Goal: Check status: Check status

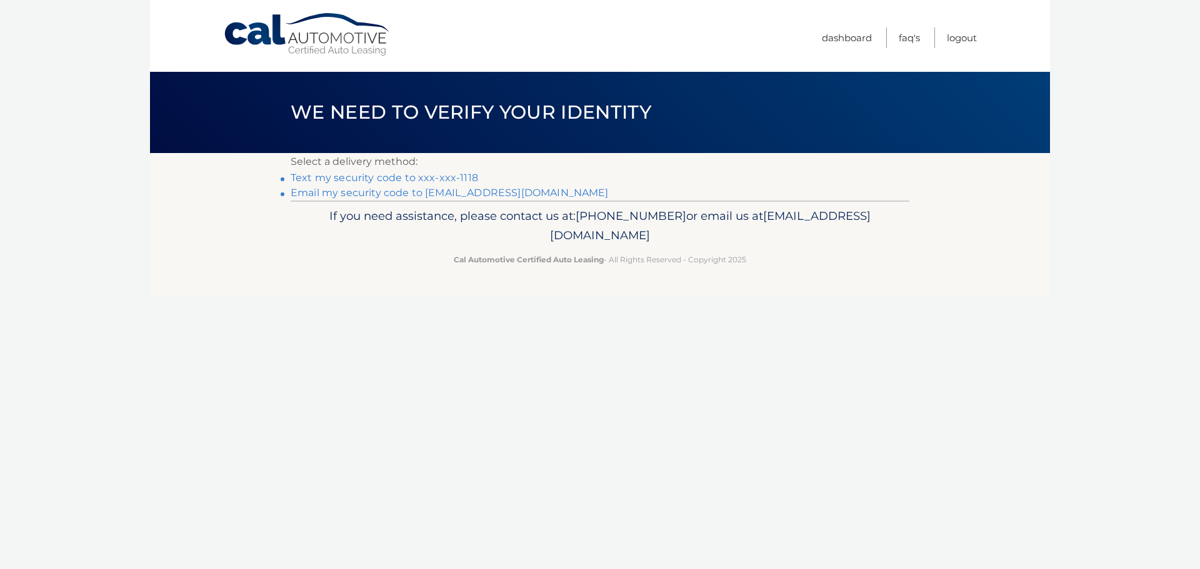
click at [463, 174] on link "Text my security code to xxx-xxx-1118" at bounding box center [385, 178] width 188 height 12
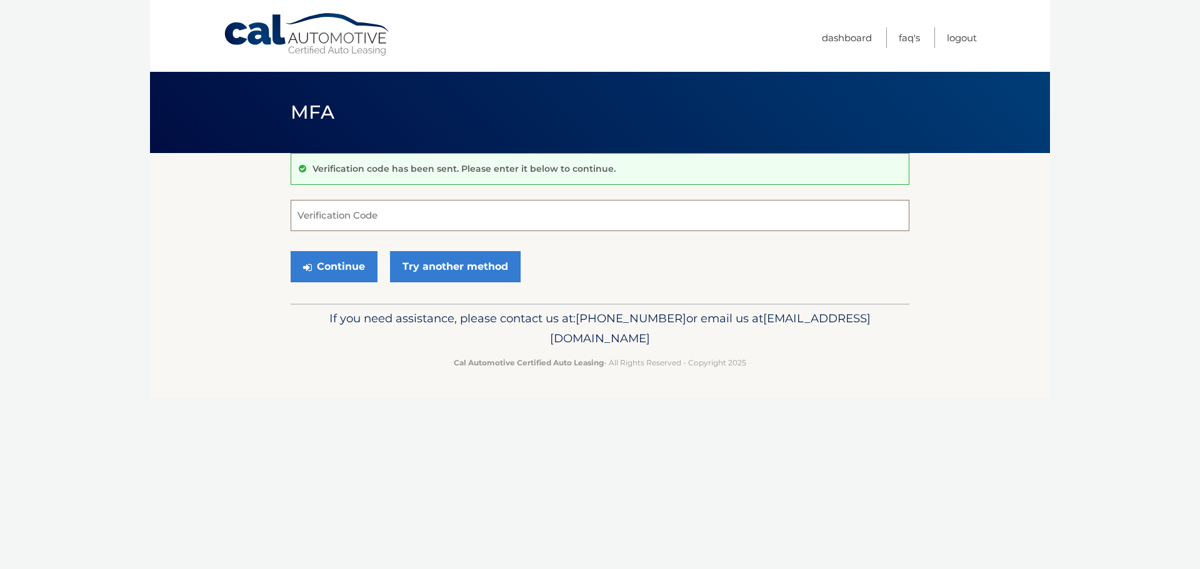
click at [504, 222] on input "Verification Code" at bounding box center [600, 215] width 619 height 31
type input "288703"
click at [353, 276] on button "Continue" at bounding box center [334, 266] width 87 height 31
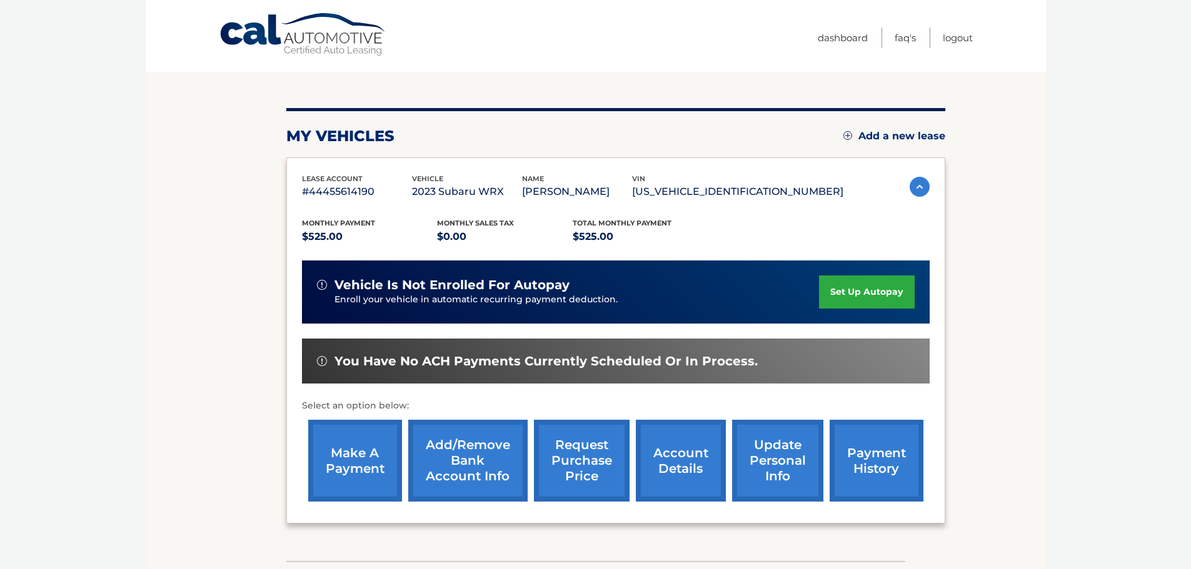
scroll to position [188, 0]
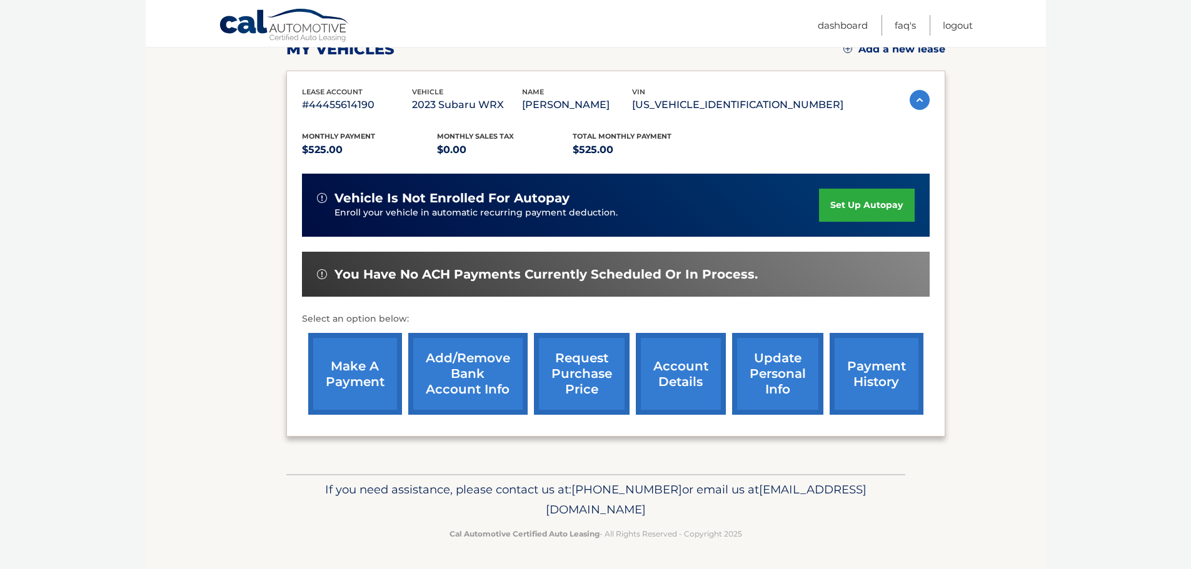
click at [889, 368] on link "payment history" at bounding box center [877, 374] width 94 height 82
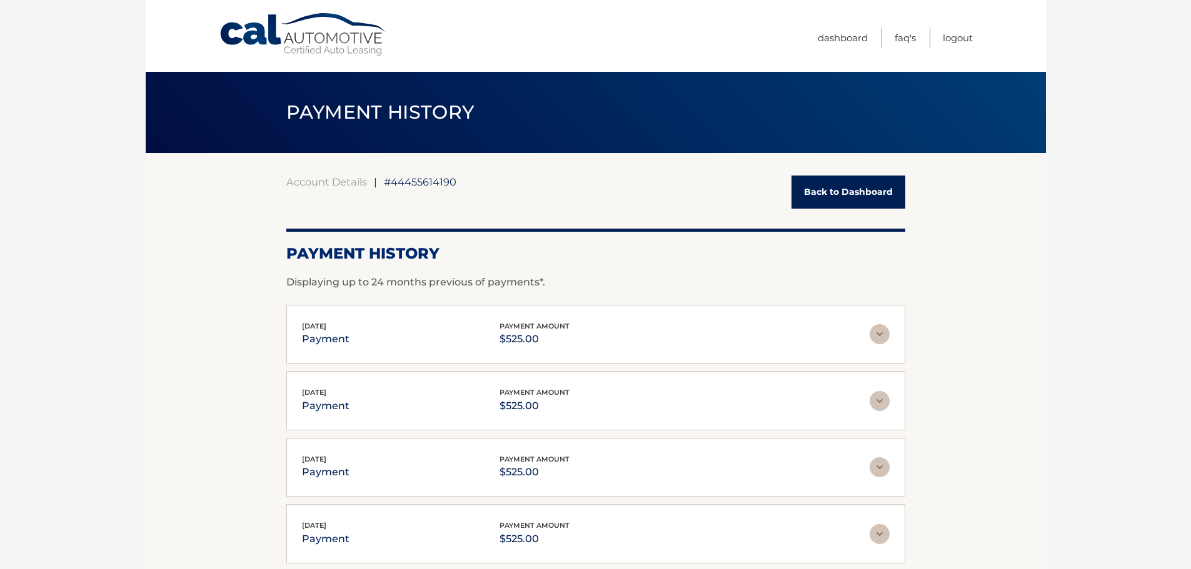
click at [888, 190] on link "Back to Dashboard" at bounding box center [848, 192] width 114 height 33
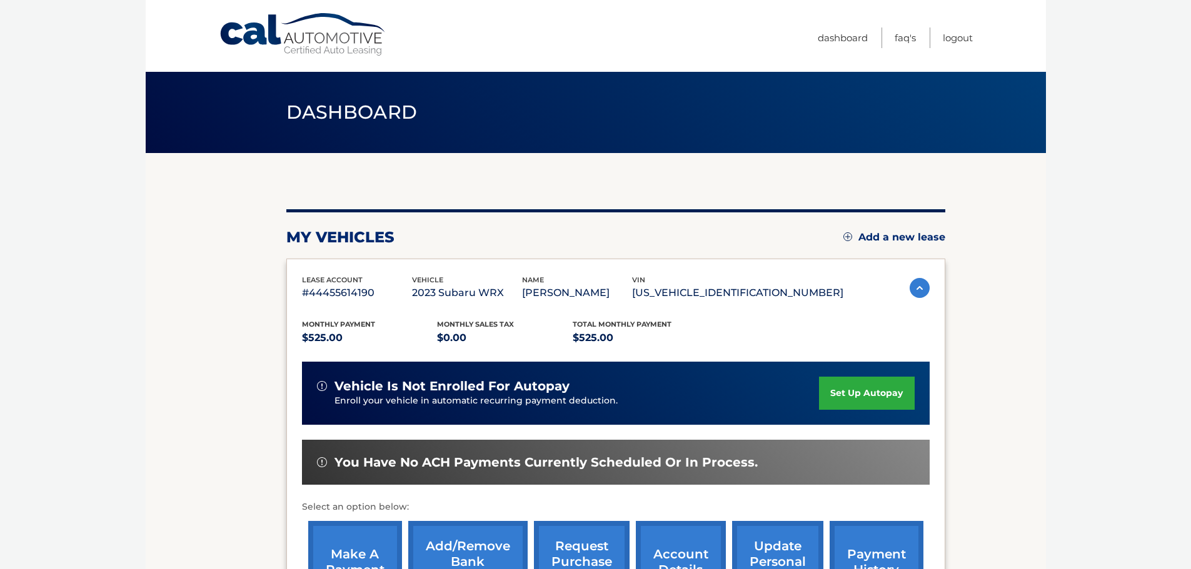
click at [844, 239] on img at bounding box center [847, 237] width 9 height 9
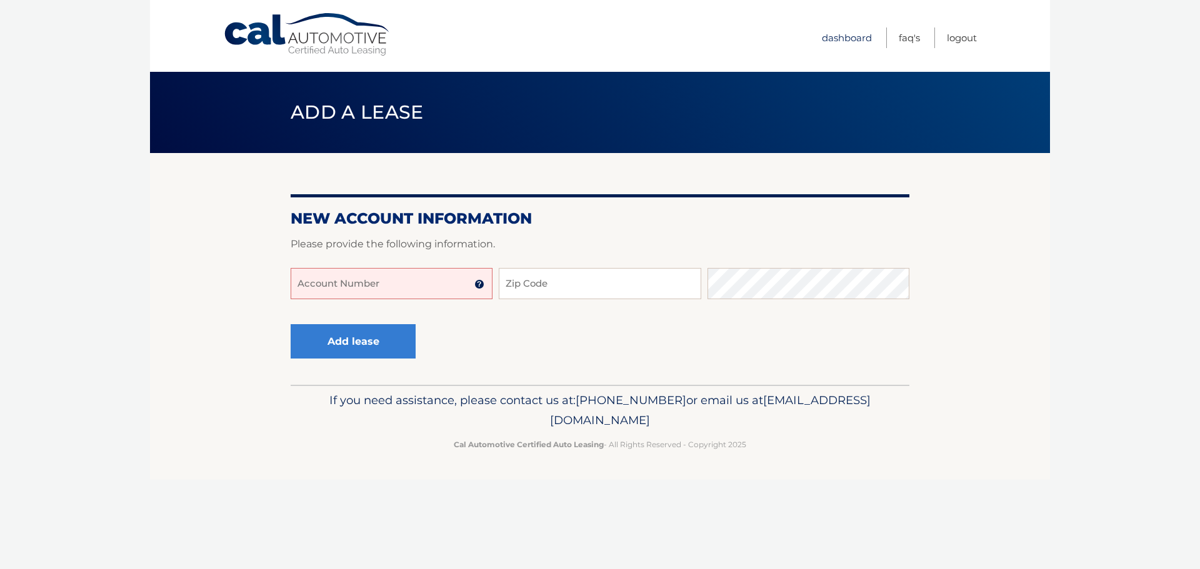
click at [839, 38] on link "Dashboard" at bounding box center [847, 38] width 50 height 21
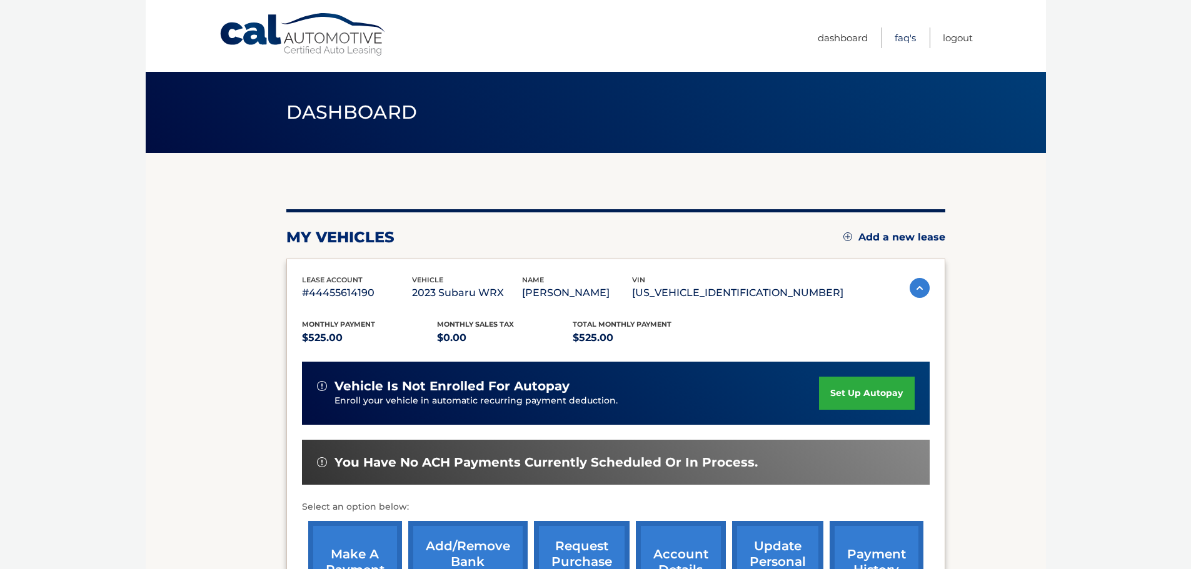
click at [901, 38] on link "FAQ's" at bounding box center [905, 38] width 21 height 21
